Goal: Information Seeking & Learning: Learn about a topic

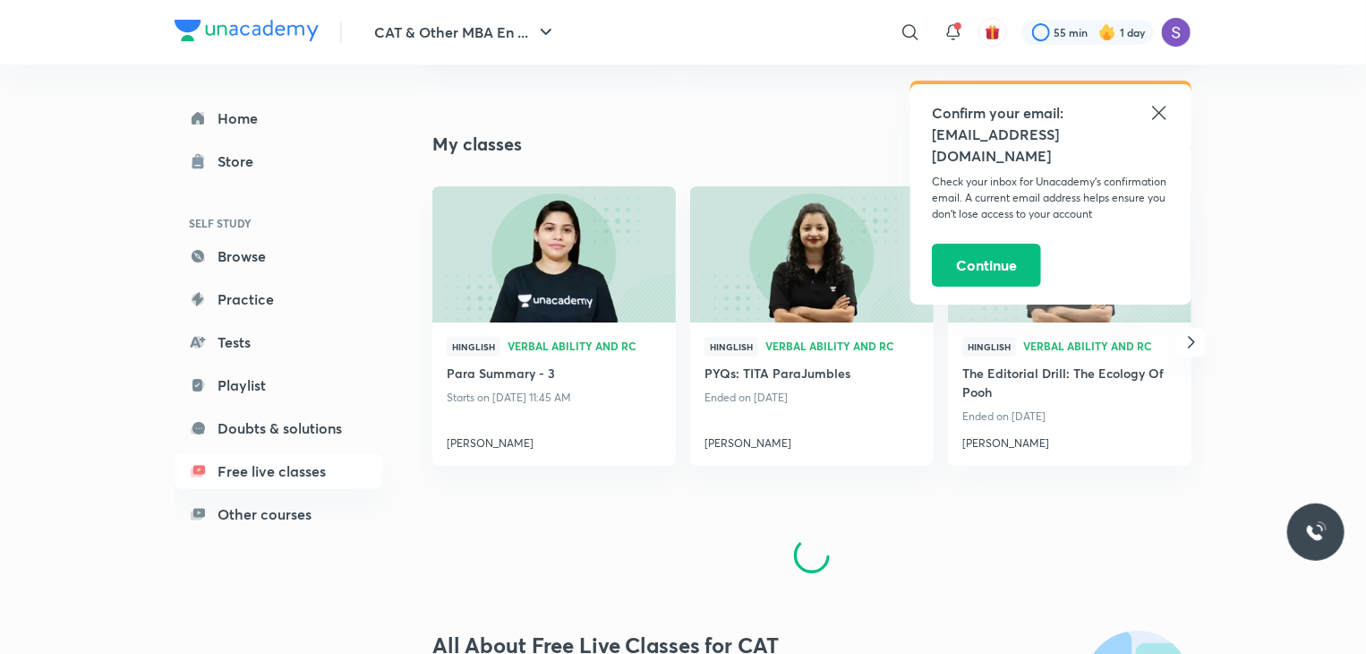
scroll to position [3285, 0]
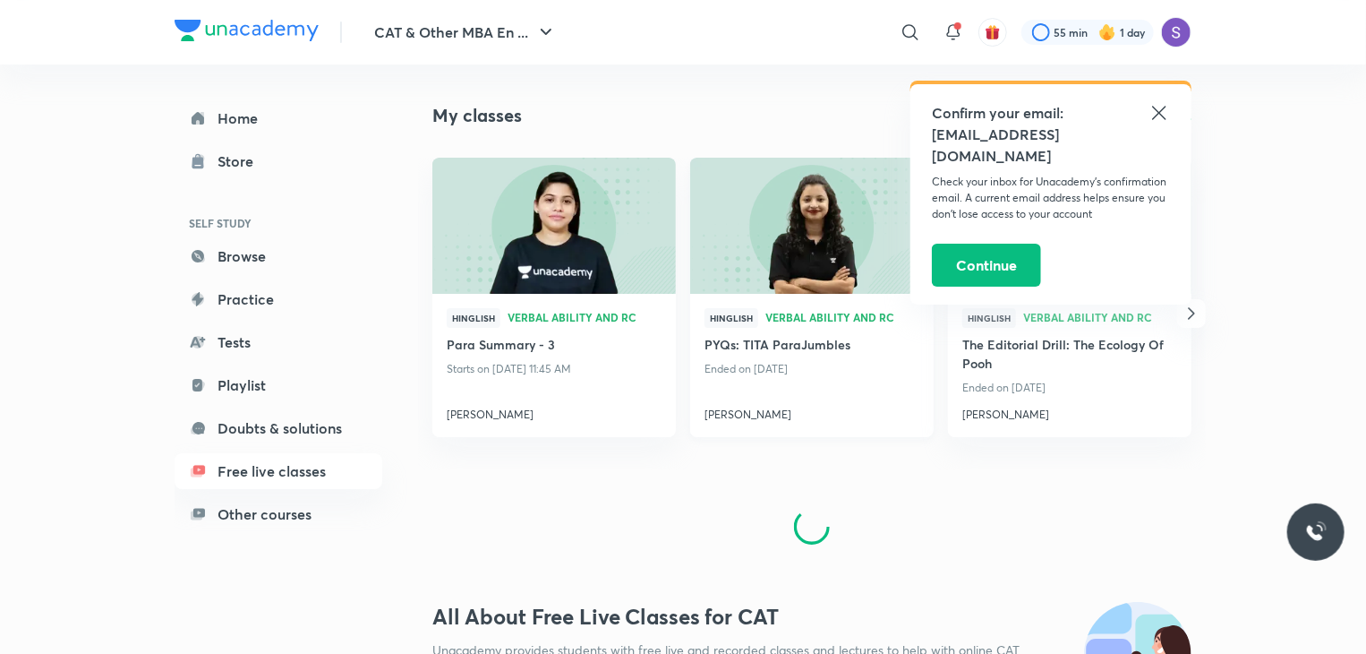
click at [721, 413] on h4 "[PERSON_NAME]" at bounding box center [812, 410] width 215 height 23
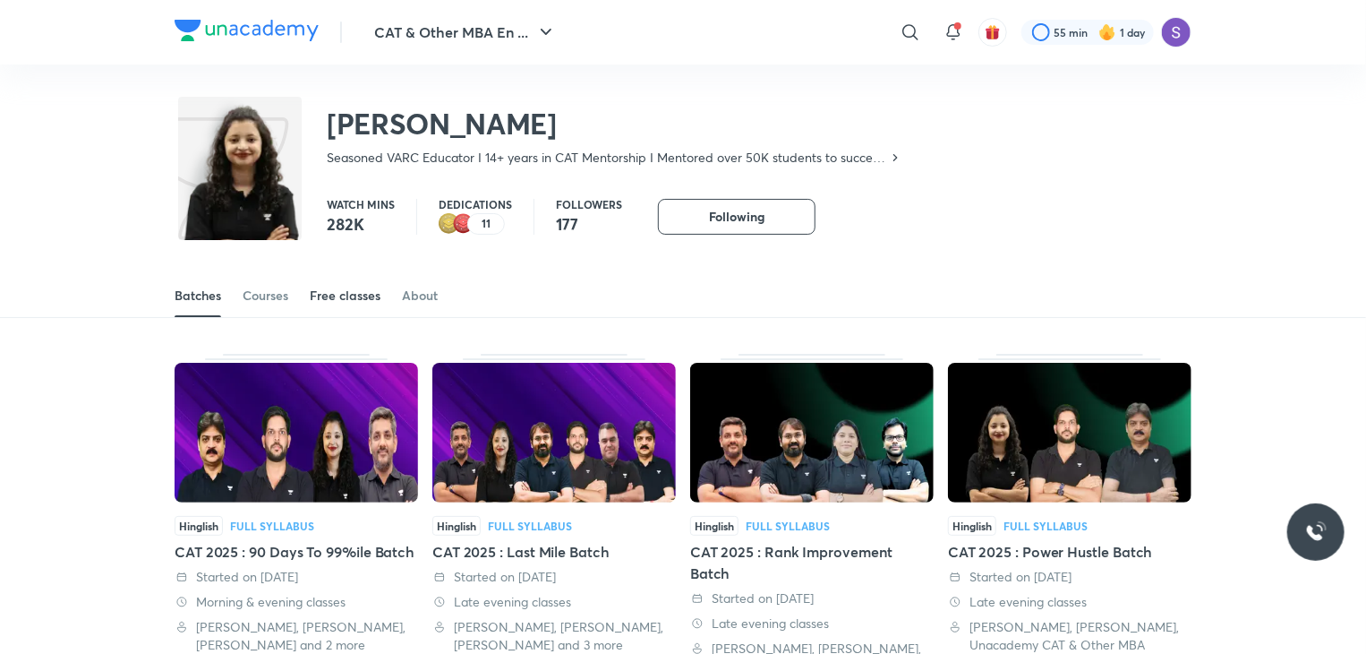
click at [339, 300] on div "Free classes" at bounding box center [345, 295] width 71 height 18
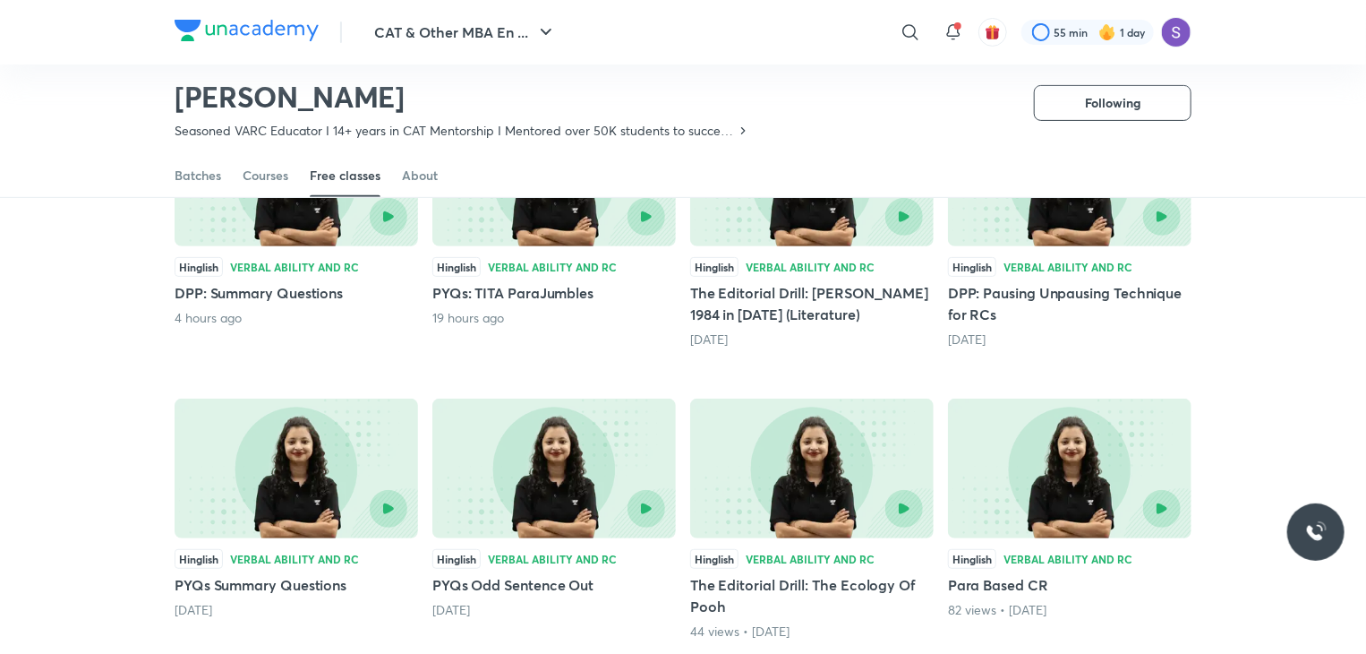
scroll to position [252, 0]
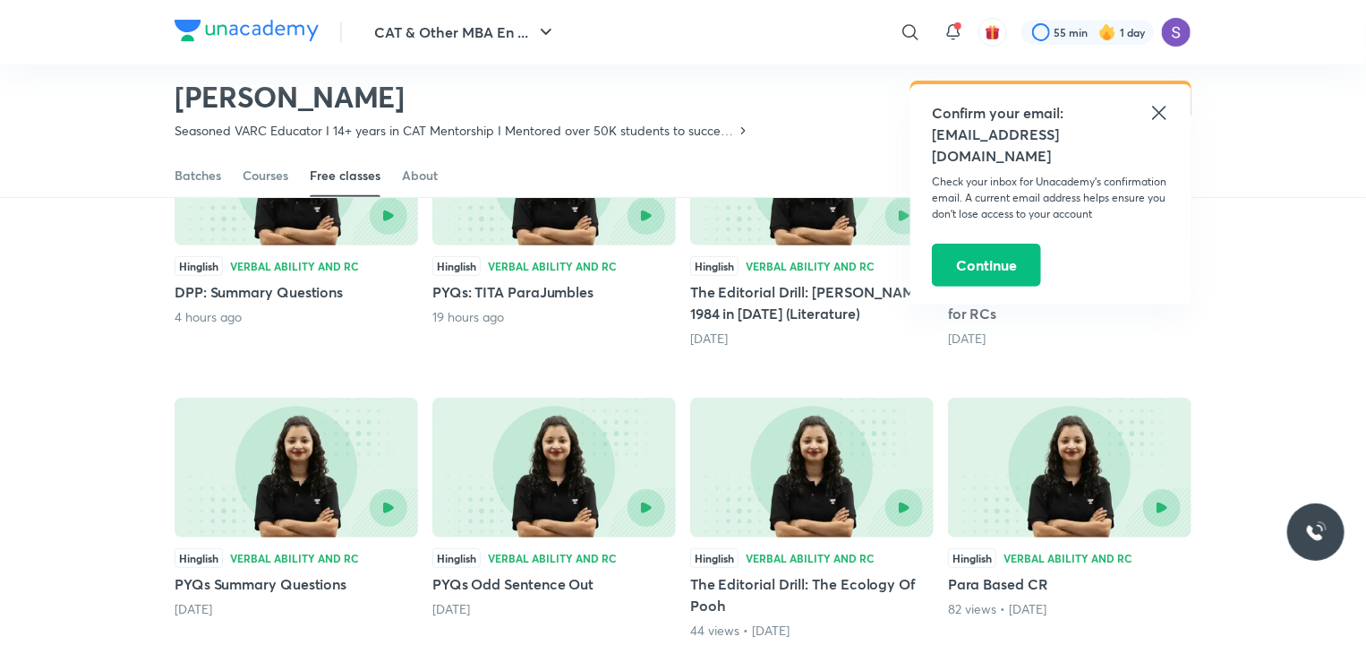
click at [1155, 102] on icon at bounding box center [1159, 112] width 21 height 21
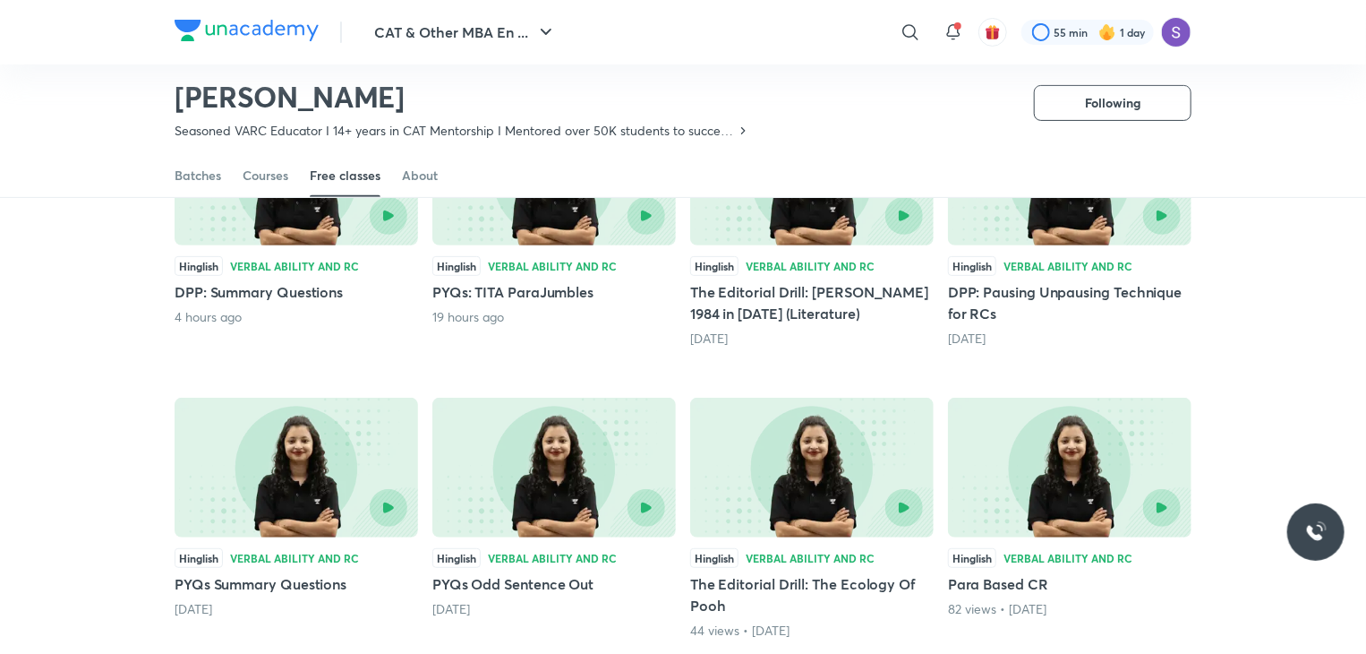
click at [1031, 285] on h5 "DPP: Pausing Unpausing Technique for RCs" at bounding box center [1070, 302] width 244 height 43
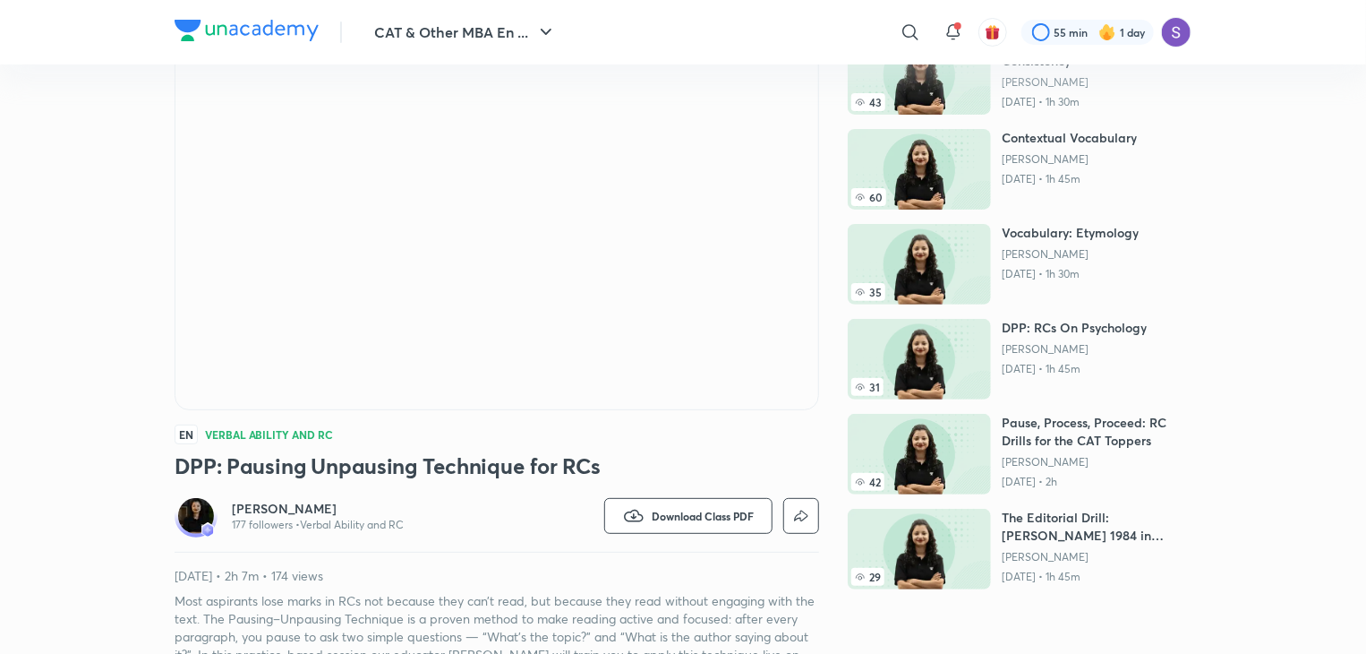
scroll to position [160, 0]
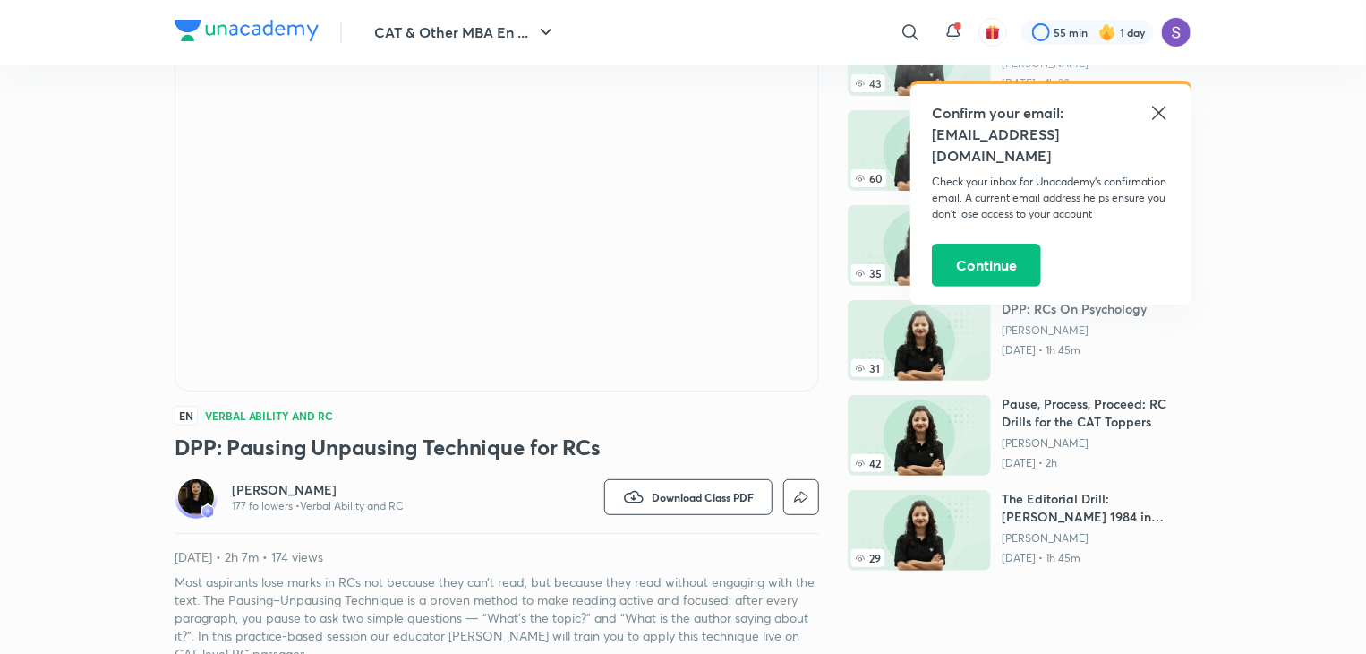
click at [302, 560] on p "[DATE] • 2h 7m • 174 views" at bounding box center [497, 557] width 645 height 18
click at [308, 560] on p "[DATE] • 2h 7m • 174 views" at bounding box center [497, 557] width 645 height 18
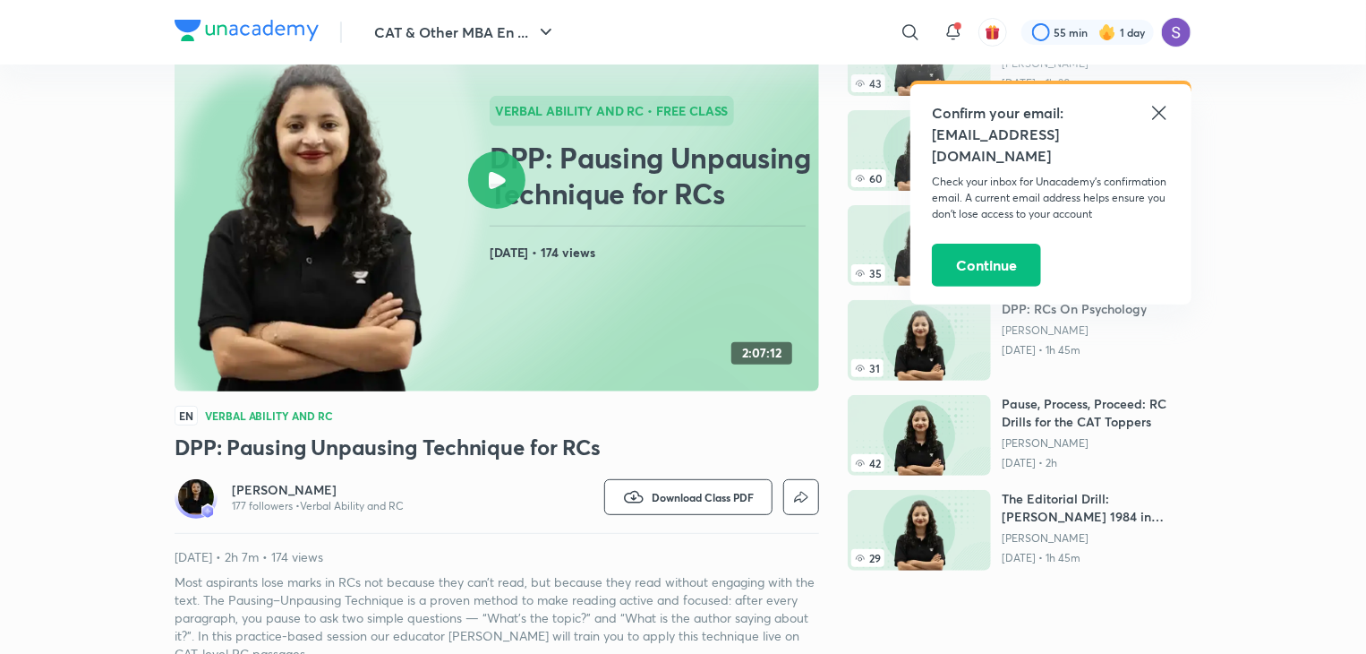
scroll to position [0, 0]
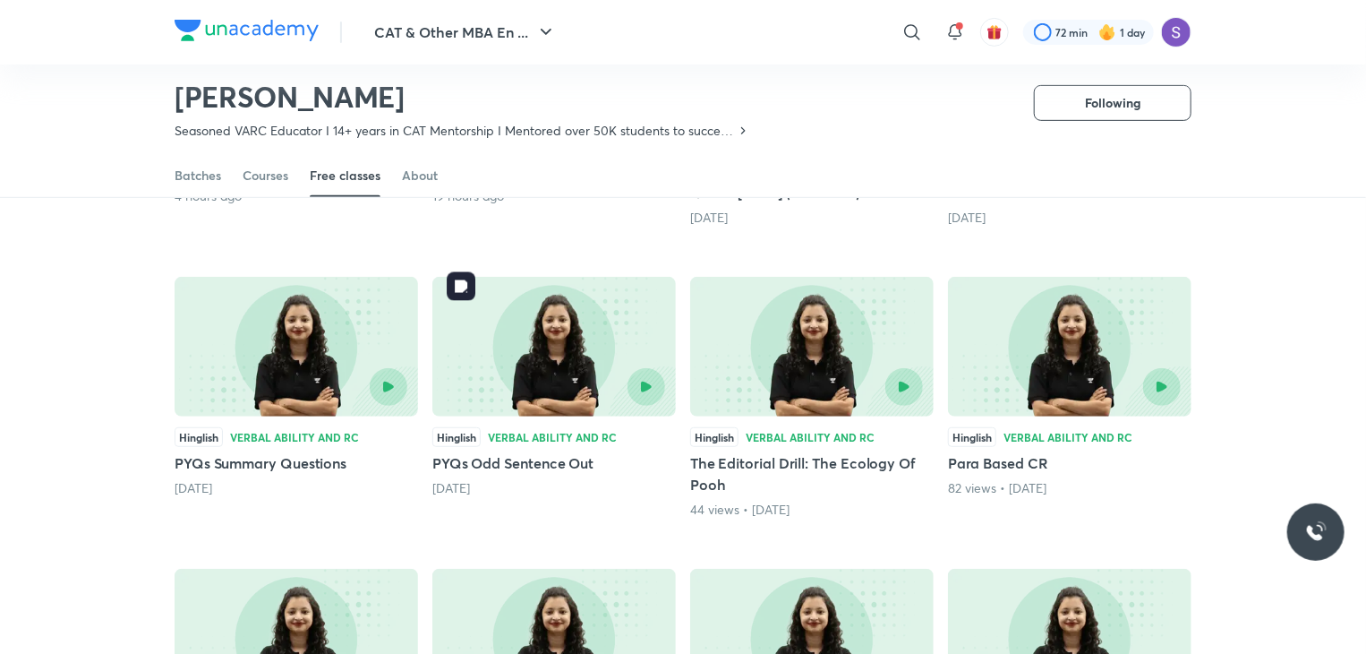
scroll to position [412, 0]
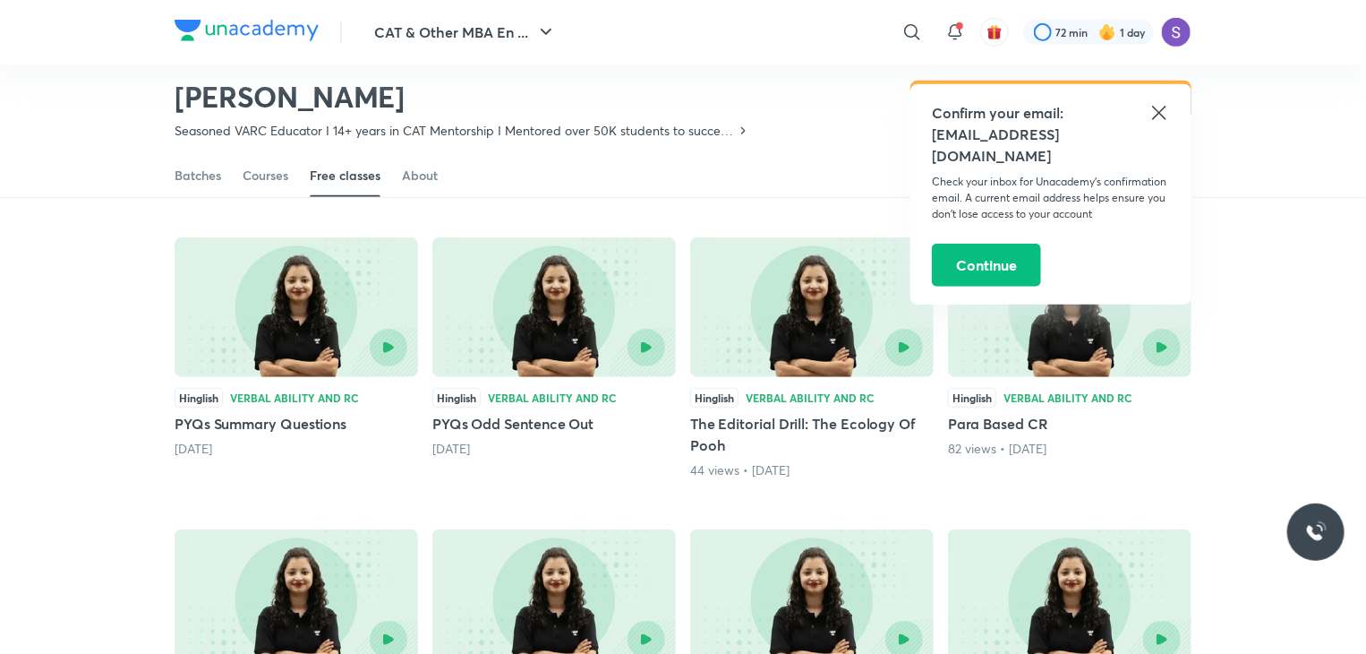
click at [297, 401] on div "Verbal Ability and RC" at bounding box center [294, 397] width 129 height 11
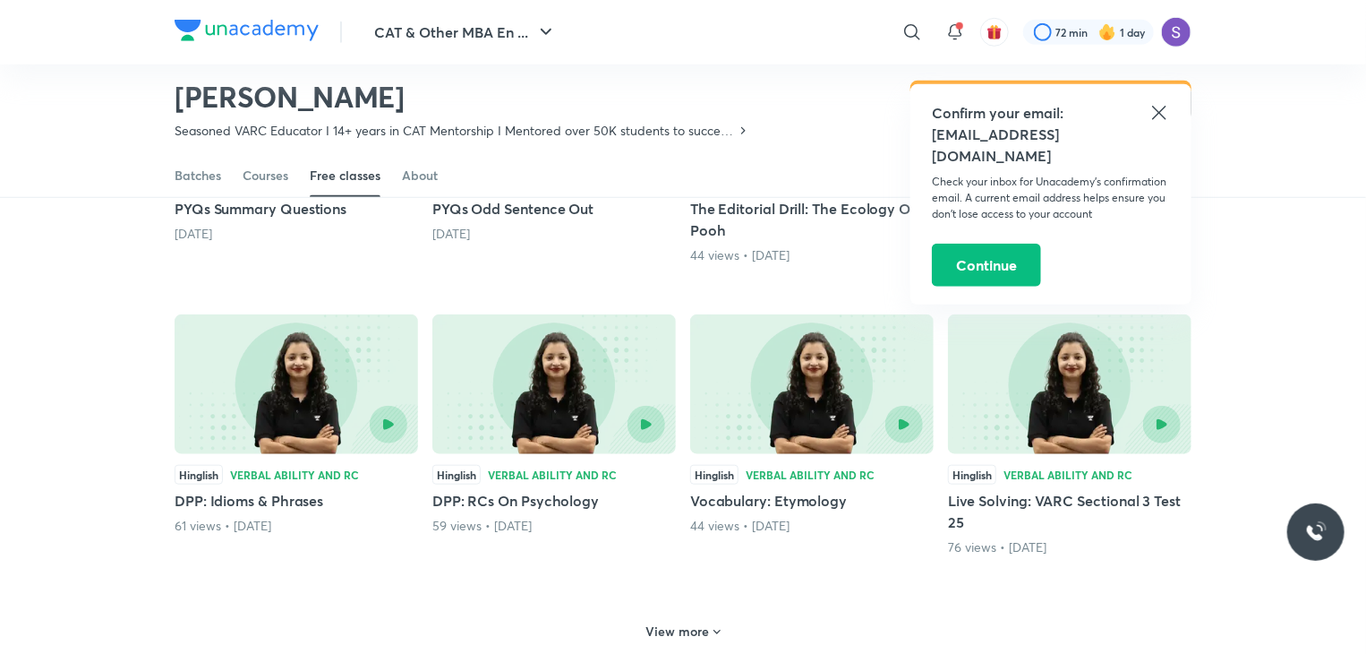
scroll to position [632, 0]
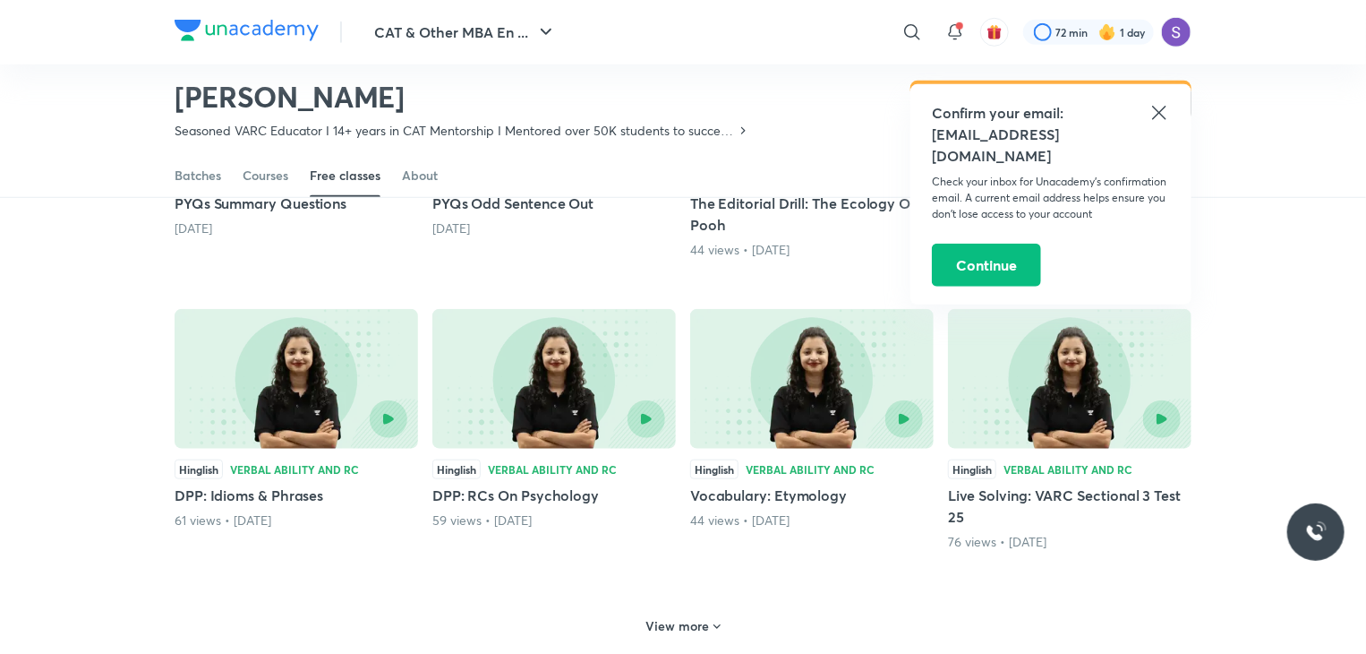
click at [516, 499] on h5 "DPP: RCs On Psychology" at bounding box center [554, 494] width 244 height 21
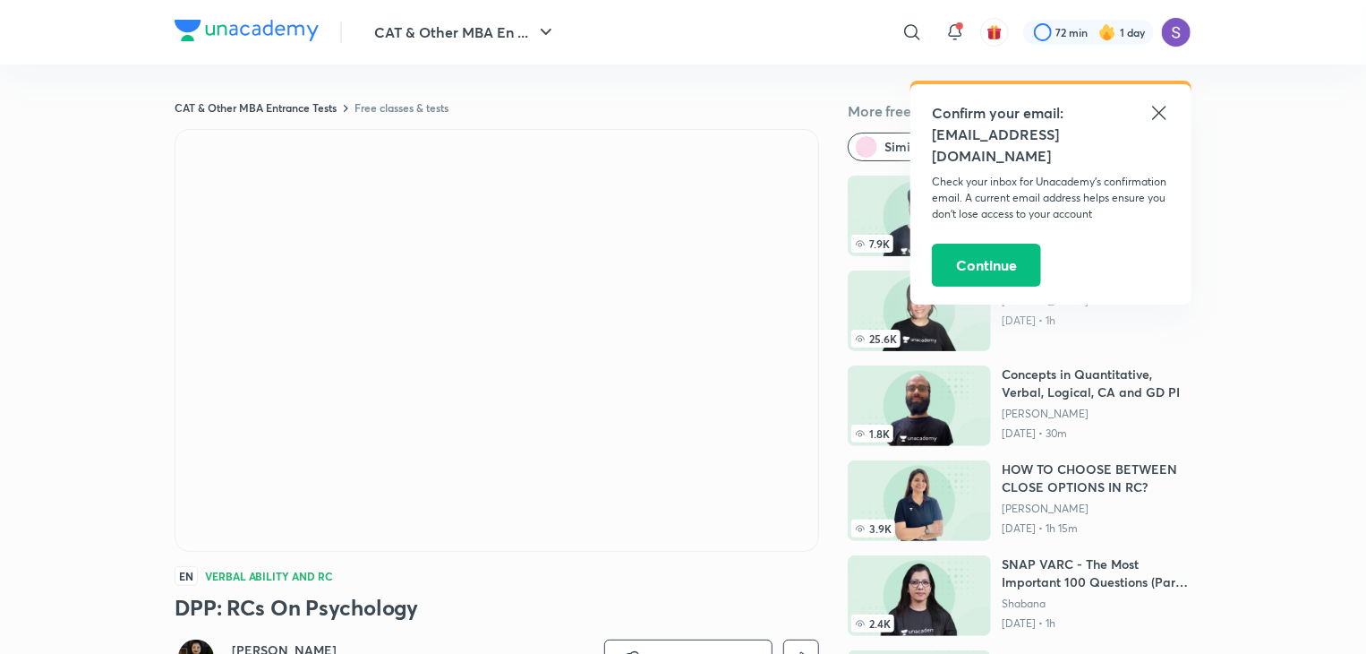
click at [1157, 115] on icon at bounding box center [1158, 112] width 13 height 13
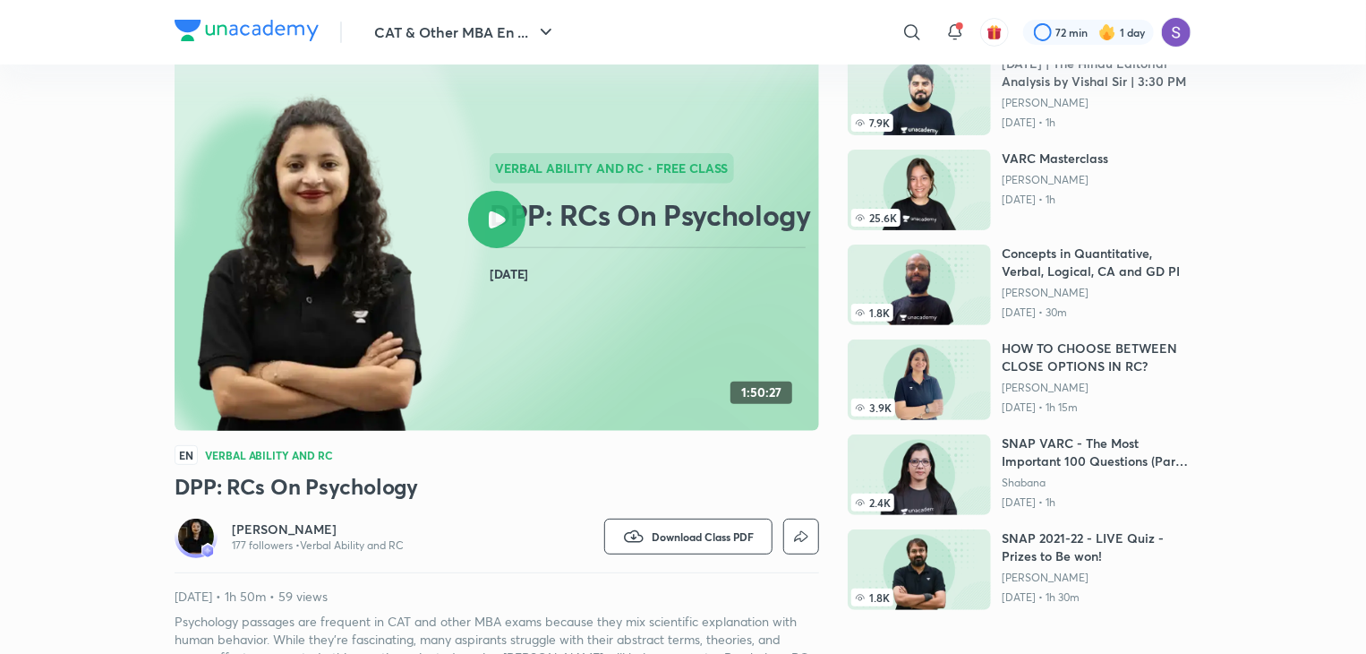
scroll to position [1339, 0]
